Goal: Register for event/course

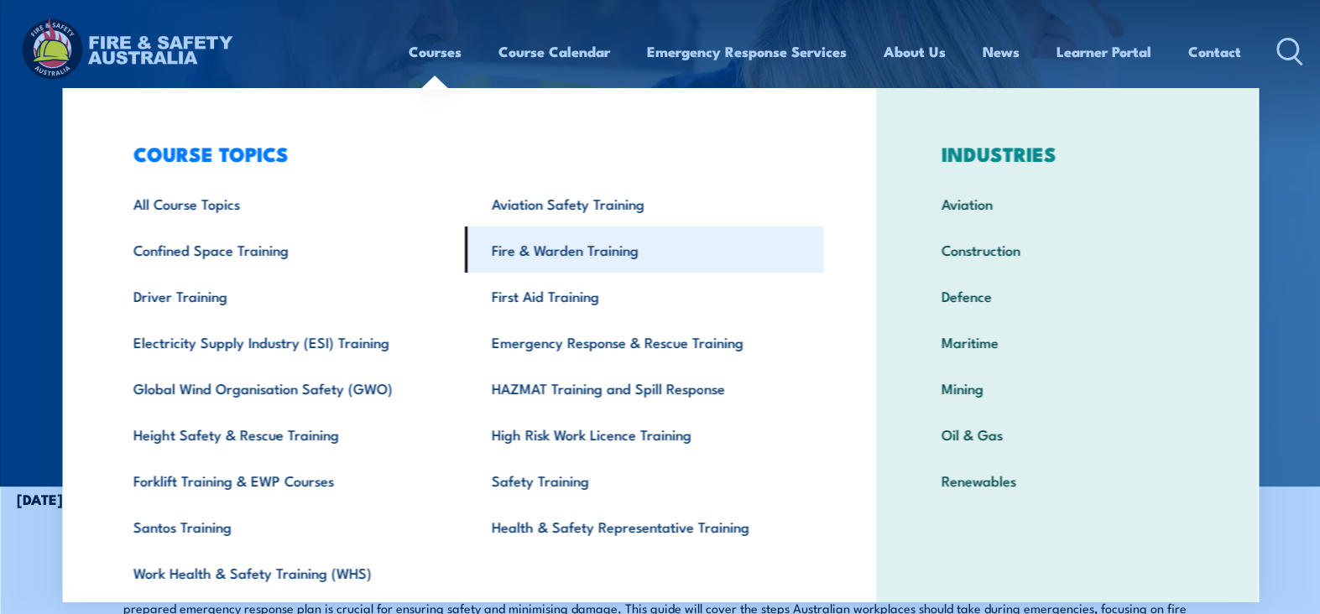
click at [567, 253] on link "Fire & Warden Training" at bounding box center [644, 250] width 358 height 46
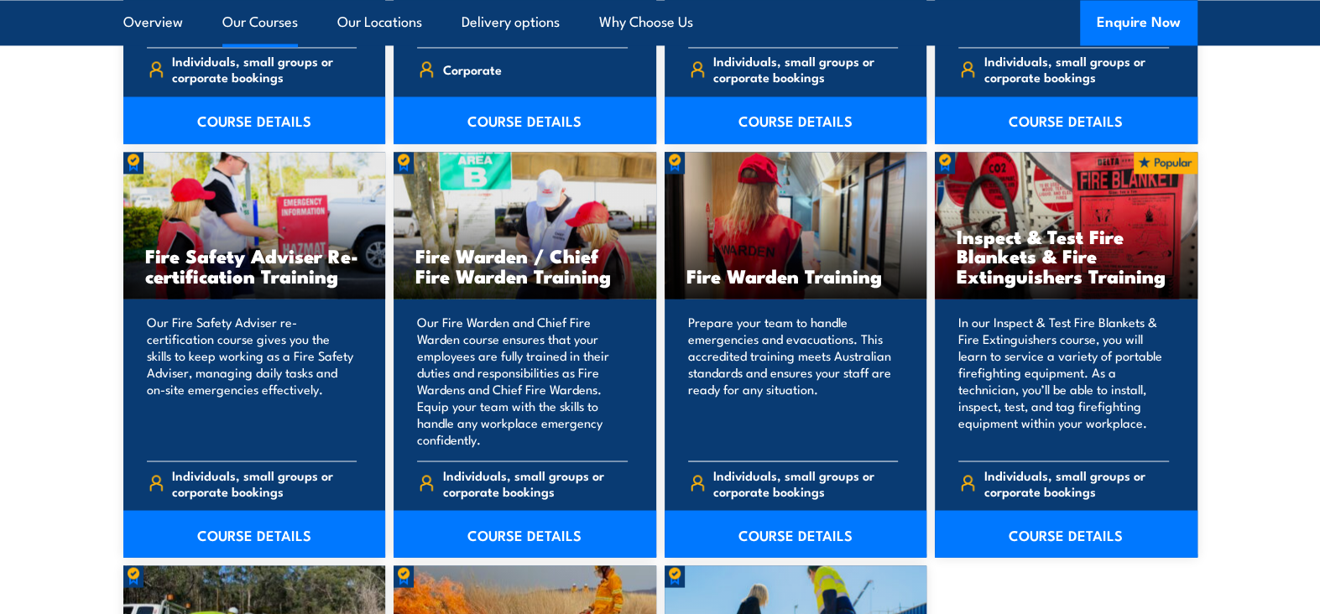
scroll to position [2182, 0]
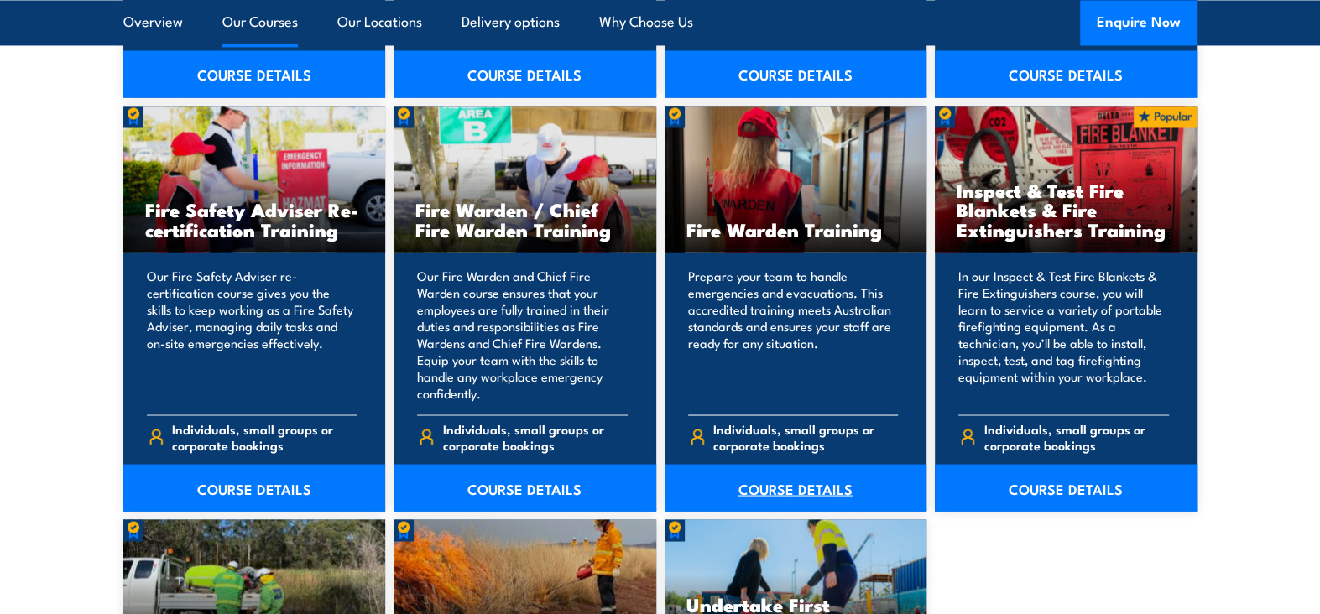
click at [772, 481] on link "COURSE DETAILS" at bounding box center [796, 487] width 263 height 47
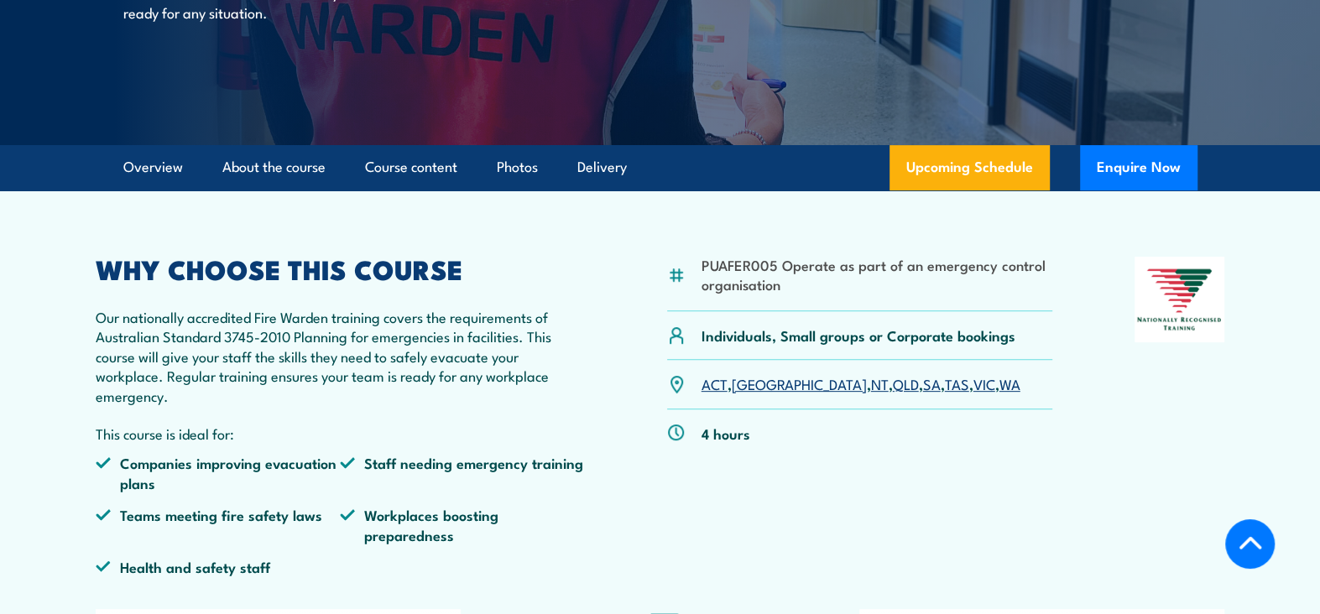
scroll to position [168, 0]
